Goal: Navigation & Orientation: Find specific page/section

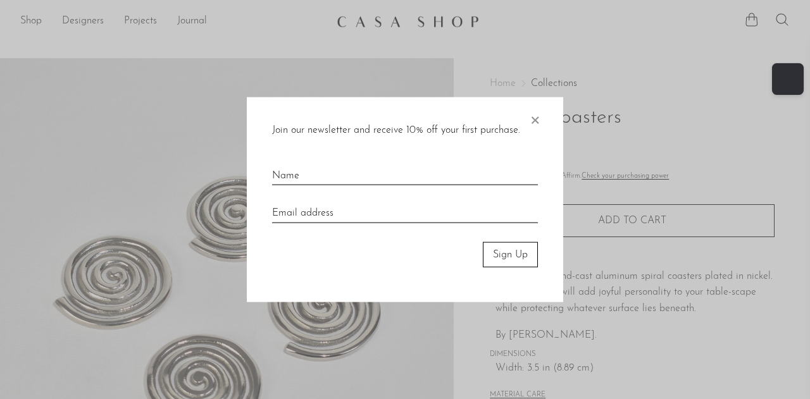
click at [535, 120] on span "×" at bounding box center [534, 117] width 13 height 40
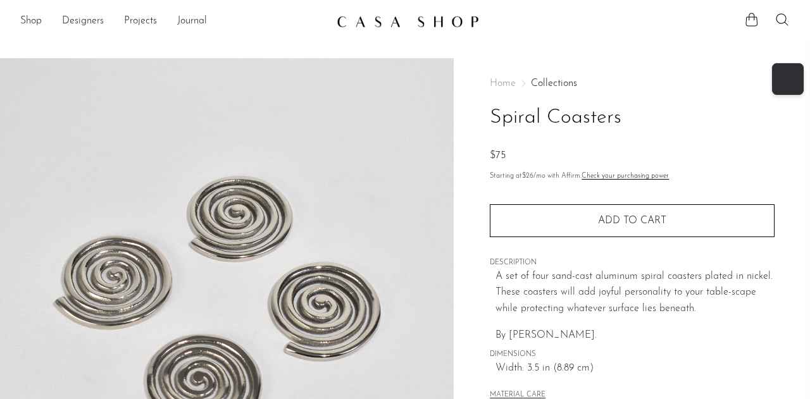
click at [376, 31] on link at bounding box center [405, 21] width 137 height 23
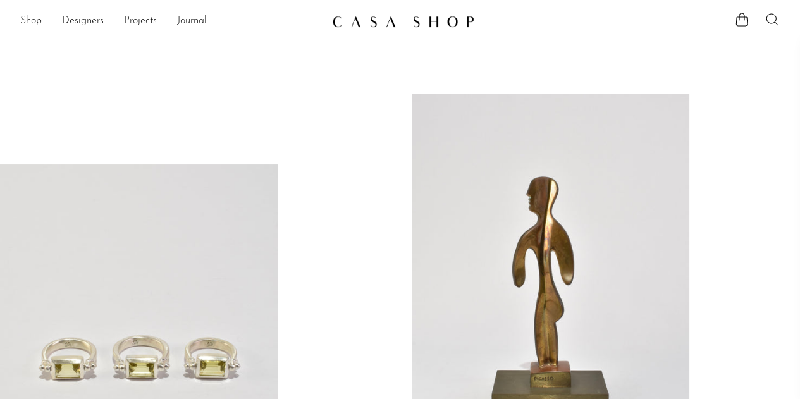
click at [123, 266] on link at bounding box center [139, 358] width 278 height 389
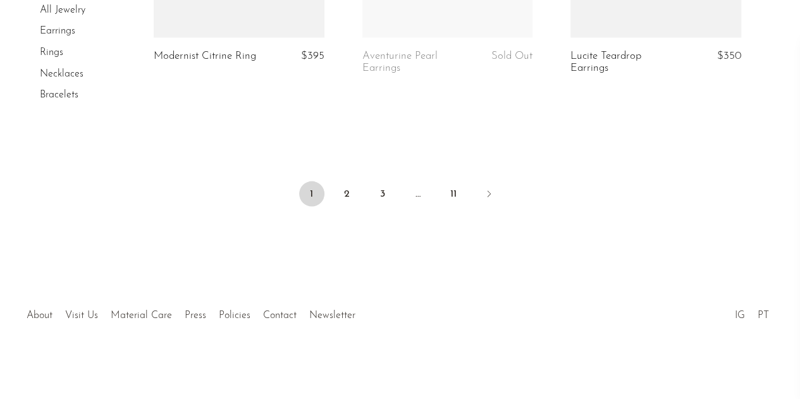
scroll to position [3674, 0]
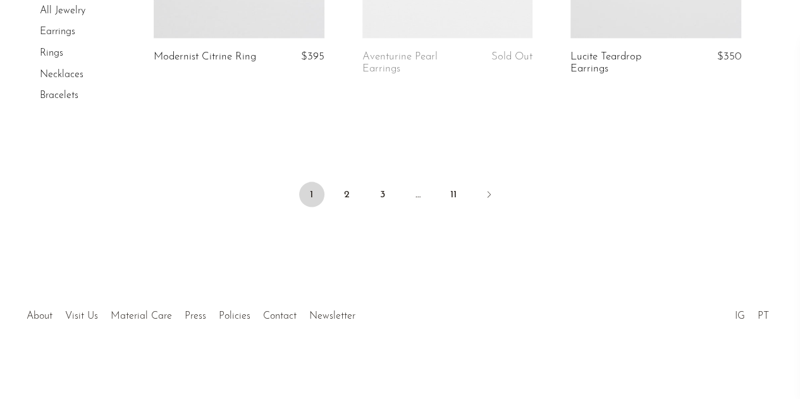
click at [344, 206] on link "2" at bounding box center [347, 194] width 25 height 25
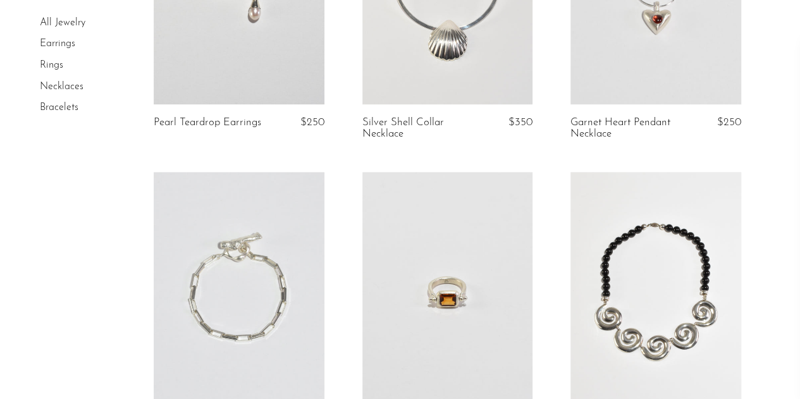
scroll to position [3630, 0]
